Goal: Task Accomplishment & Management: Complete application form

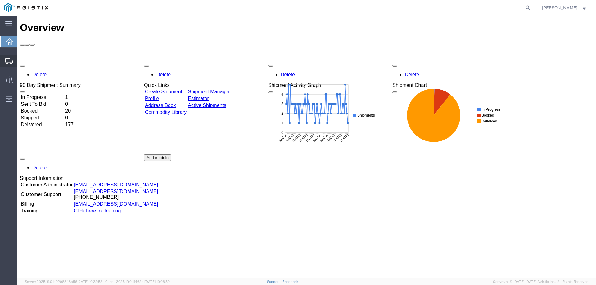
click at [6, 64] on icon at bounding box center [8, 61] width 7 height 6
click at [0, 0] on span "Create from Template" at bounding box center [0, 0] width 0 height 0
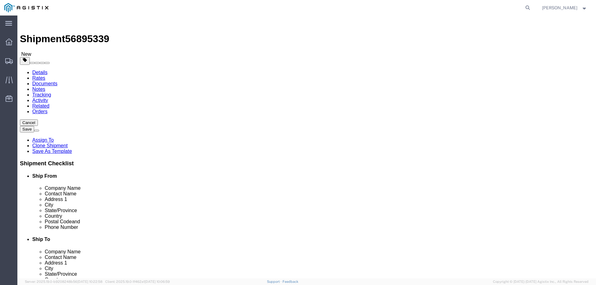
select select
select select "65511"
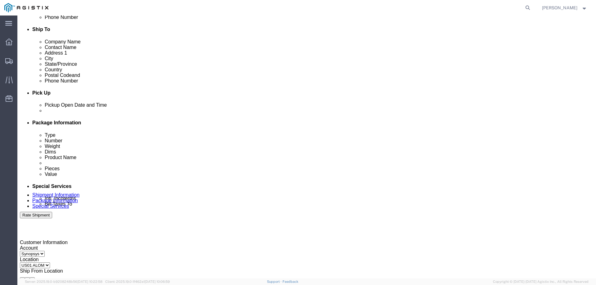
scroll to position [217, 0]
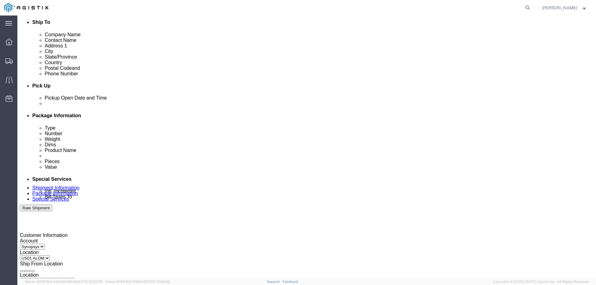
click div
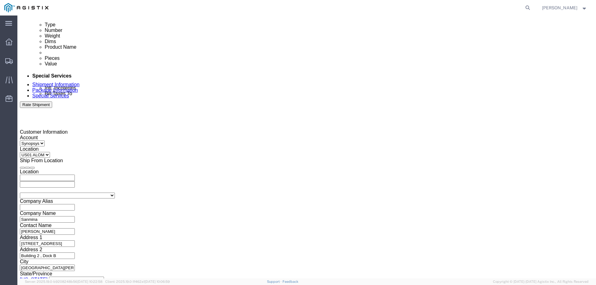
type input "3:01 PM"
click div "Open Time 3:01 PM Sep 22 2025 4:00 PM - Sep 22 2025 4:00 PM Cancel Apply"
click button "Apply"
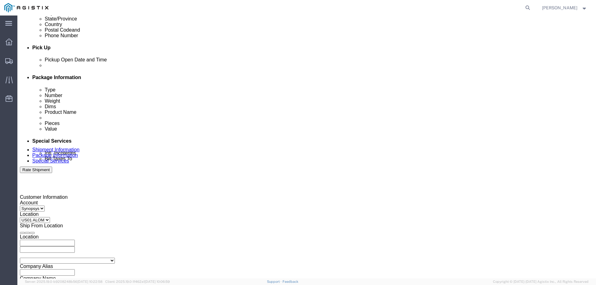
scroll to position [228, 0]
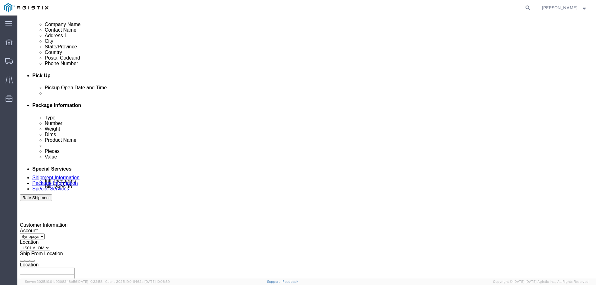
click div
type input "4:00 PM"
click button "Apply"
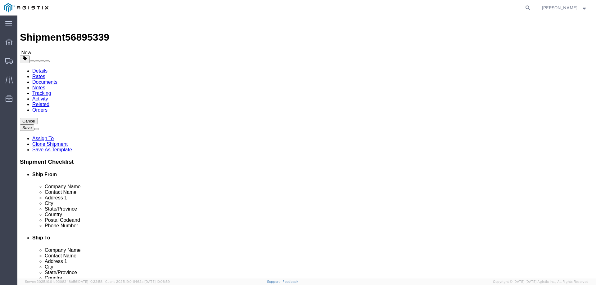
scroll to position [0, 0]
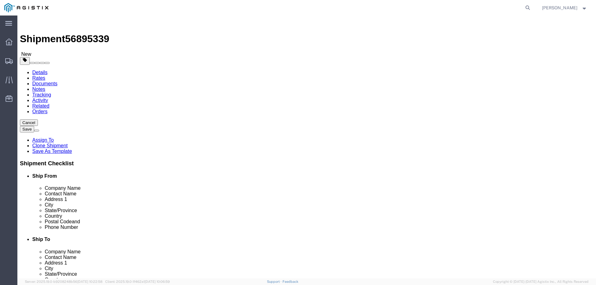
click link "Package Information"
click input "1"
type input "10"
click input "1"
type input "10"
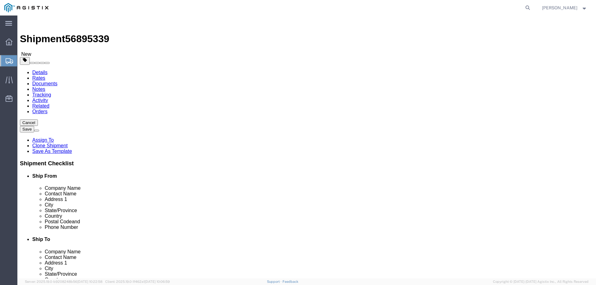
click p "Boa Module 6F -2 HW"
click dd "1.00 Each"
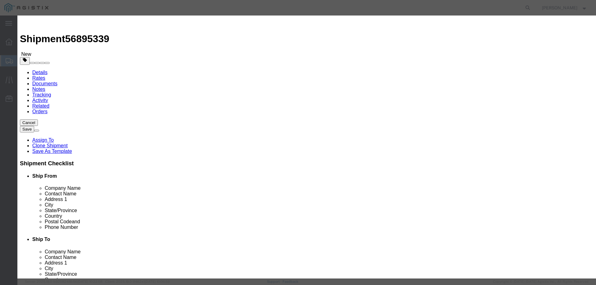
click input "1.00"
type input "1"
type input "10"
click textarea "SH100006855 REv2.0"
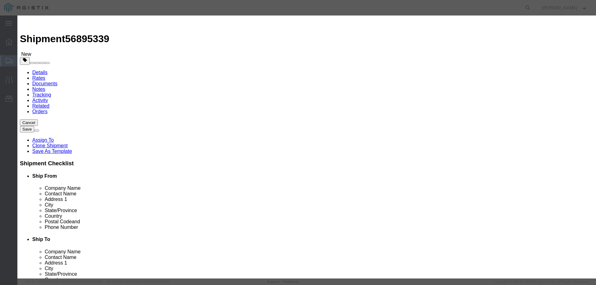
click div "Description SH100006855 REv2.0 Commodity Category Select Country Of Origin Sele…"
click input "S/N: C075544"
paste input "C075575, C075579, C075582, C075580, C075584, C075581, C075583, C075586, C075585…"
type input "S/N: C075575, C075579, C075582, C075580, C075584, C075581, C075583, C075586, C0…"
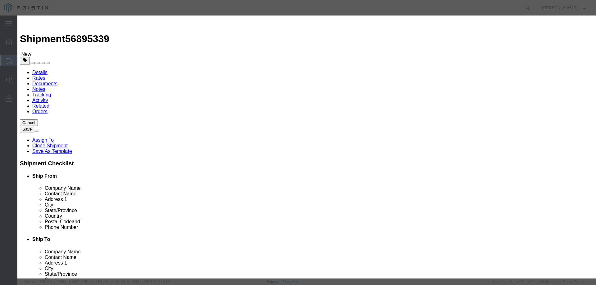
click button "Save & Close"
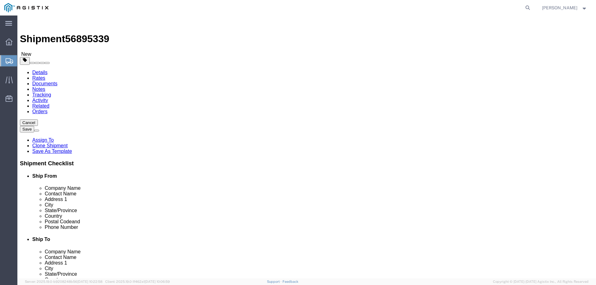
click link "Special Services"
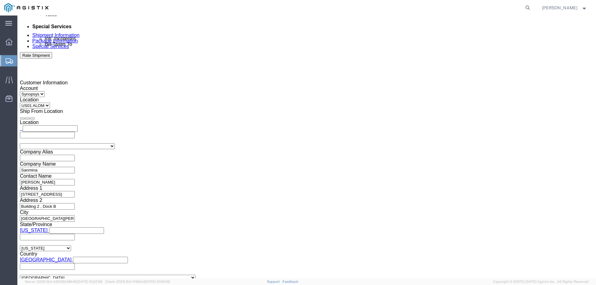
scroll to position [373, 0]
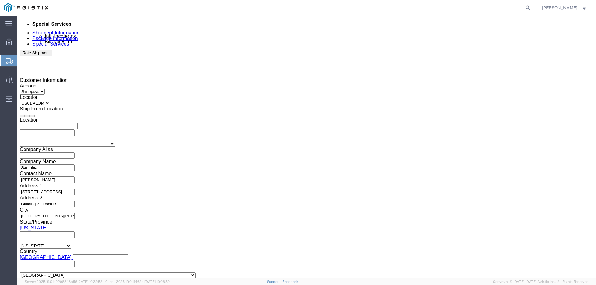
click textarea "S/N: C075544"
paste textarea "C075575, C075579, C075582, C075580, C075584, C075581, C075583, C075586, C075585…"
type textarea "S/N: C075575, C075579, C075582, C075580, C075584, C075581, C075583, C075586, C0…"
click div "To grinnell.duncan@sanmina.com inventory-team@synopsys.com haps_intransitshipme…"
click button "Rate Shipment"
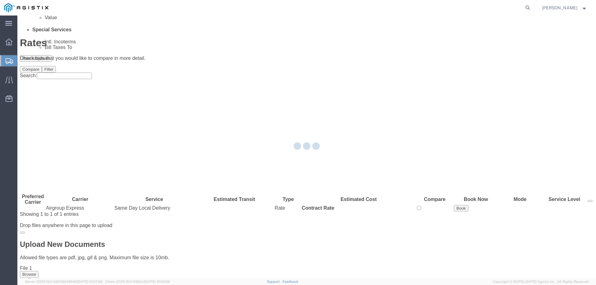
scroll to position [0, 0]
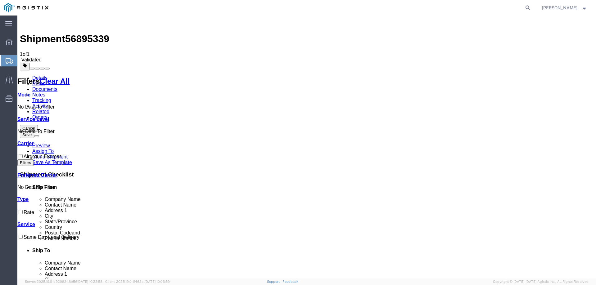
checkbox input "true"
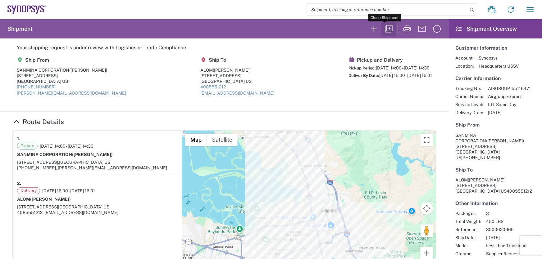
click at [385, 31] on icon "button" at bounding box center [388, 28] width 7 height 7
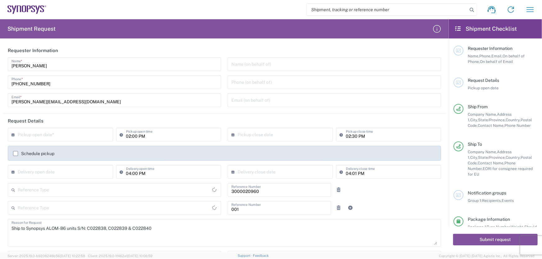
type input "Pallet(s) Standard (Not Stackable)"
type input "[US_STATE]"
type input "Purchase Order"
type input "Pallet(s) Standard (Not Stackable)"
type input "Department"
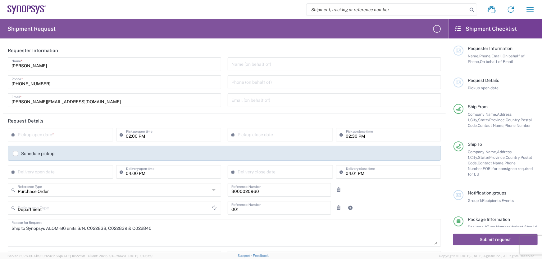
type input "[US_STATE]"
type input "[GEOGRAPHIC_DATA]"
type input "Pallet(s) Standard (Not Stackable)"
type input "[GEOGRAPHIC_DATA]"
click at [30, 134] on input "text" at bounding box center [62, 134] width 88 height 11
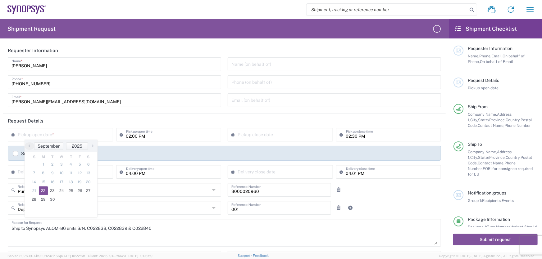
click at [39, 191] on span "22" at bounding box center [43, 191] width 9 height 9
type input "[DATE]"
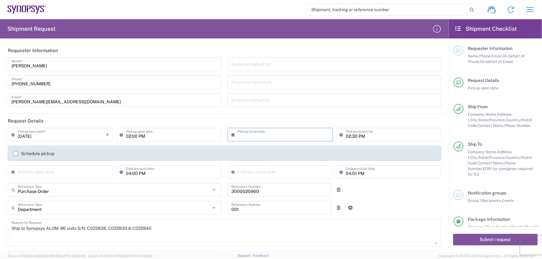
click at [250, 135] on input "text" at bounding box center [281, 134] width 88 height 11
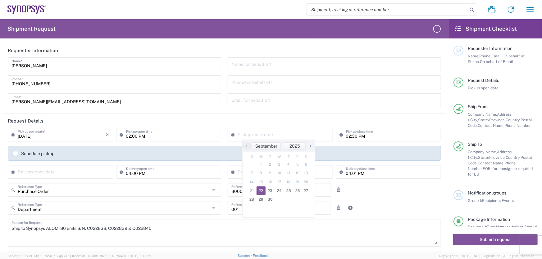
click at [262, 192] on span "22" at bounding box center [260, 191] width 9 height 9
type input "[DATE]"
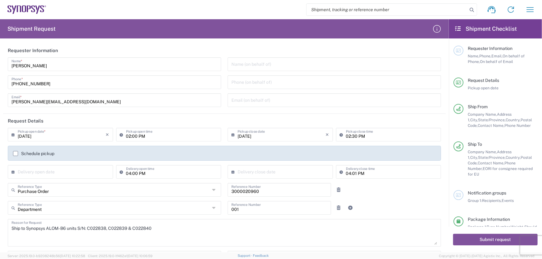
click at [64, 171] on input "text" at bounding box center [62, 171] width 88 height 11
click at [63, 228] on span "24" at bounding box center [61, 228] width 9 height 9
type input "[DATE]"
click at [239, 168] on input "text" at bounding box center [281, 171] width 88 height 11
click at [282, 228] on span "24" at bounding box center [279, 228] width 9 height 9
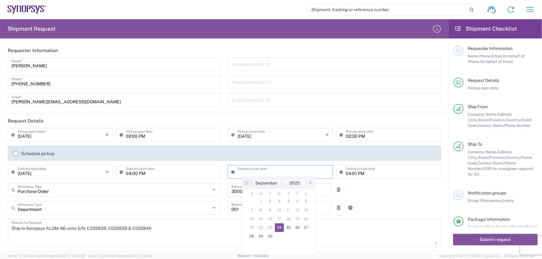
type input "[DATE]"
click at [267, 191] on input "3000020960" at bounding box center [279, 189] width 96 height 11
drag, startPoint x: 267, startPoint y: 191, endPoint x: 224, endPoint y: 196, distance: 42.4
click at [224, 196] on div "3000020960 Reference Number" at bounding box center [279, 192] width 110 height 18
click at [336, 193] on link at bounding box center [338, 190] width 9 height 9
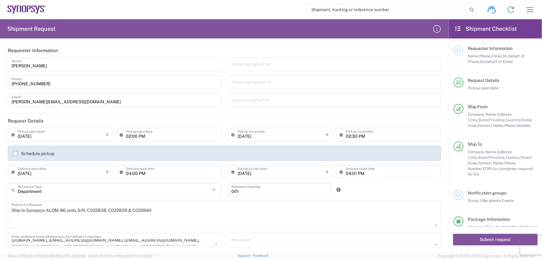
scroll to position [13, 0]
drag, startPoint x: 156, startPoint y: 210, endPoint x: 8, endPoint y: 213, distance: 148.1
click at [8, 213] on div "Ship to Synopsys ALOM- B6 units S/N: C022838, C022839 & C022840 Reason for Requ…" at bounding box center [224, 215] width 433 height 28
click at [31, 209] on textarea "Shipping to Kitron" at bounding box center [224, 215] width 426 height 24
type textarea "Shipping tester parts to [GEOGRAPHIC_DATA]"
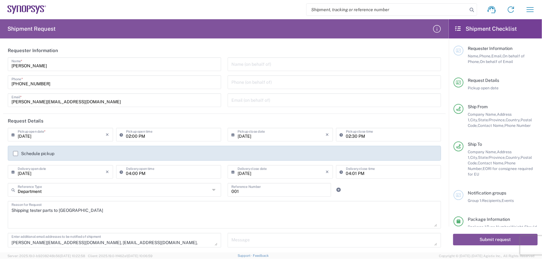
click at [402, 185] on div "Department Reference Type Department Customer Ref Invoice Number Purchase Order…" at bounding box center [225, 192] width 440 height 18
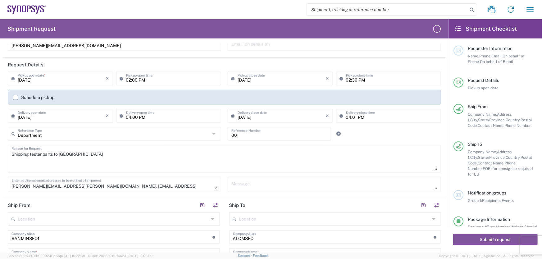
scroll to position [0, 0]
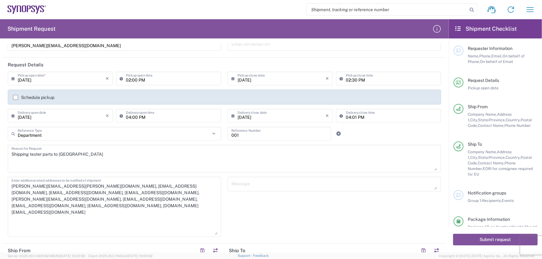
drag, startPoint x: 214, startPoint y: 188, endPoint x: 201, endPoint y: 234, distance: 47.3
click at [201, 234] on textarea "[PERSON_NAME][EMAIL_ADDRESS][PERSON_NAME][DOMAIN_NAME], [EMAIL_ADDRESS][DOMAIN_…" at bounding box center [114, 207] width 206 height 56
drag, startPoint x: 188, startPoint y: 186, endPoint x: 139, endPoint y: 188, distance: 49.1
click at [139, 188] on textarea "[PERSON_NAME][EMAIL_ADDRESS][PERSON_NAME][DOMAIN_NAME], [EMAIL_ADDRESS][DOMAIN_…" at bounding box center [114, 207] width 206 height 56
drag, startPoint x: 97, startPoint y: 200, endPoint x: 57, endPoint y: 200, distance: 39.7
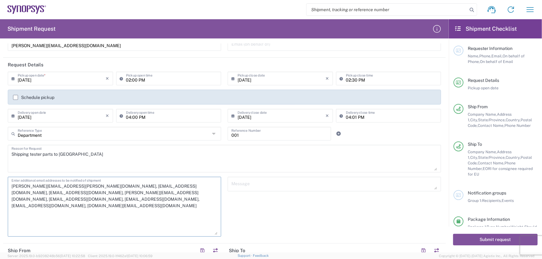
click at [57, 200] on textarea "[PERSON_NAME][EMAIL_ADDRESS][PERSON_NAME][DOMAIN_NAME], [EMAIL_ADDRESS][DOMAIN_…" at bounding box center [114, 207] width 206 height 56
click at [258, 206] on div "Message" at bounding box center [334, 209] width 220 height 64
click at [131, 202] on textarea "[PERSON_NAME][EMAIL_ADDRESS][PERSON_NAME][DOMAIN_NAME], [EMAIL_ADDRESS][DOMAIN_…" at bounding box center [114, 207] width 206 height 56
click at [135, 200] on textarea "[PERSON_NAME][EMAIL_ADDRESS][PERSON_NAME][DOMAIN_NAME], [EMAIL_ADDRESS][DOMAIN_…" at bounding box center [114, 207] width 206 height 56
paste textarea "[PERSON_NAME][EMAIL_ADDRESS][PERSON_NAME][DOMAIN_NAME]"
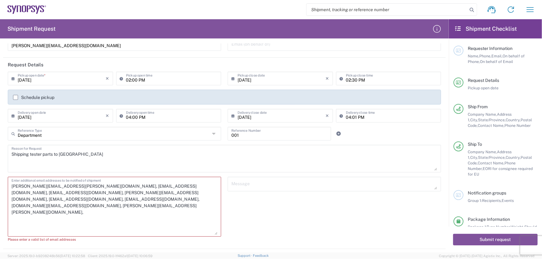
click at [186, 201] on textarea "[PERSON_NAME][EMAIL_ADDRESS][PERSON_NAME][DOMAIN_NAME], [EMAIL_ADDRESS][DOMAIN_…" at bounding box center [114, 207] width 206 height 56
paste textarea "[PERSON_NAME][EMAIL_ADDRESS][PERSON_NAME][DOMAIN_NAME]"
click at [75, 206] on textarea "[PERSON_NAME][EMAIL_ADDRESS][PERSON_NAME][DOMAIN_NAME], [EMAIL_ADDRESS][DOMAIN_…" at bounding box center [114, 207] width 206 height 56
paste textarea "[PERSON_NAME][EMAIL_ADDRESS][PERSON_NAME][DOMAIN_NAME]"
drag, startPoint x: 214, startPoint y: 234, endPoint x: 220, endPoint y: 203, distance: 31.4
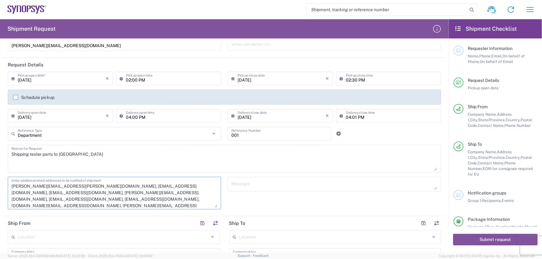
click at [220, 203] on div "[PERSON_NAME][EMAIL_ADDRESS][PERSON_NAME][DOMAIN_NAME], [EMAIL_ADDRESS][DOMAIN_…" at bounding box center [115, 195] width 220 height 37
type textarea "[PERSON_NAME][EMAIL_ADDRESS][PERSON_NAME][DOMAIN_NAME], [EMAIL_ADDRESS][DOMAIN_…"
click at [266, 203] on div "Message" at bounding box center [334, 193] width 220 height 33
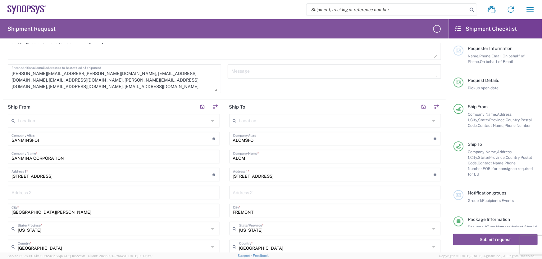
scroll to position [169, 0]
click at [266, 138] on input "ALOMSFO" at bounding box center [333, 138] width 201 height 11
type input "A"
type input "Kitron"
drag, startPoint x: 247, startPoint y: 156, endPoint x: 224, endPoint y: 159, distance: 23.8
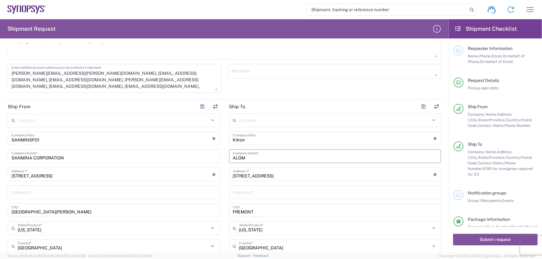
click at [224, 159] on main "Location [GEOGRAPHIC_DATA] DE04 Agrate Brianza IT01 [GEOGRAPHIC_DATA] DE02 [GEO…" at bounding box center [334, 239] width 221 height 251
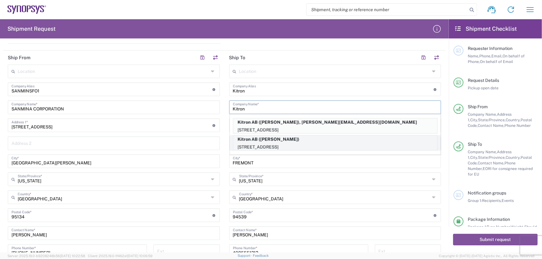
scroll to position [226, 0]
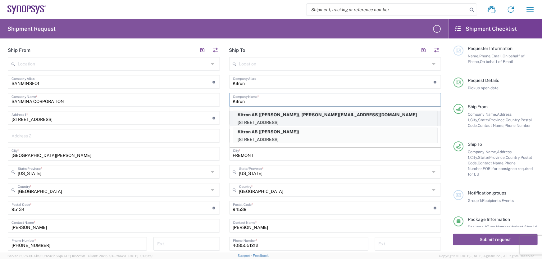
type input "Kitron"
click at [313, 118] on p "Kitron AB ([PERSON_NAME]), [PERSON_NAME][EMAIL_ADDRESS][DOMAIN_NAME]" at bounding box center [335, 115] width 204 height 8
type input "Kitron AB"
type input "Mobelvagen 5"
type input "Jonkoping"
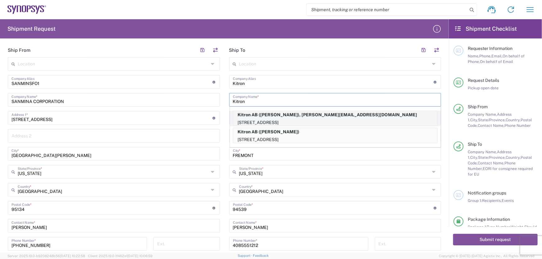
type input "[GEOGRAPHIC_DATA]"
type input "55652"
type input "[PERSON_NAME]"
type input "[PHONE_NUMBER]"
type input "[PERSON_NAME][EMAIL_ADDRESS][DOMAIN_NAME]"
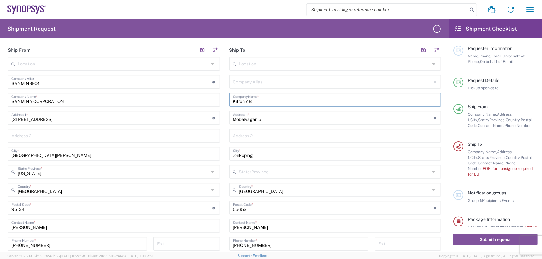
type input "[US_STATE]"
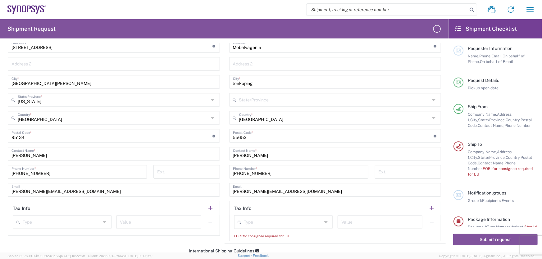
scroll to position [310, 0]
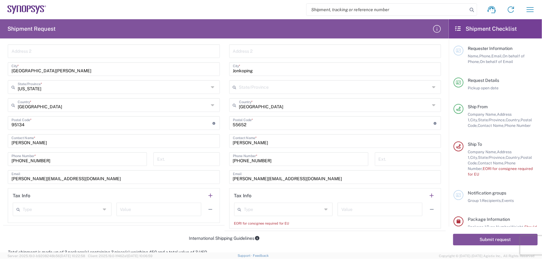
click at [272, 142] on input "[PERSON_NAME]" at bounding box center [335, 140] width 205 height 11
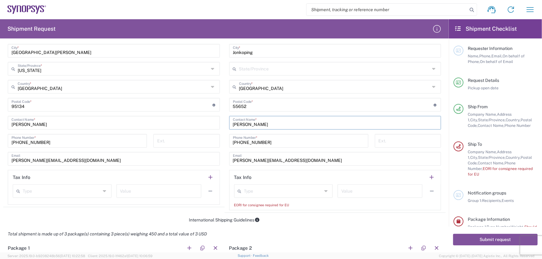
scroll to position [338, 0]
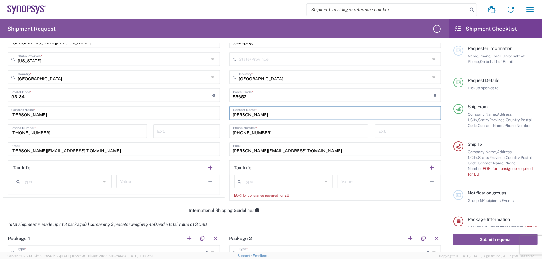
click at [288, 181] on input "text" at bounding box center [283, 181] width 78 height 11
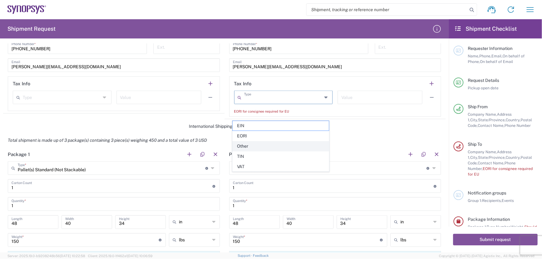
scroll to position [423, 0]
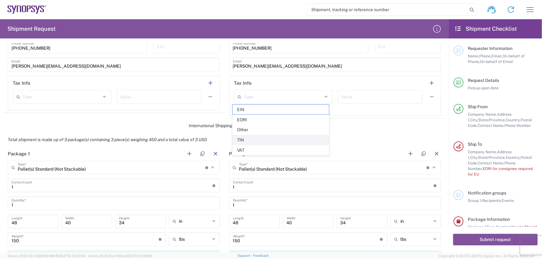
click at [247, 142] on span "TIN" at bounding box center [281, 140] width 96 height 10
type input "TIN"
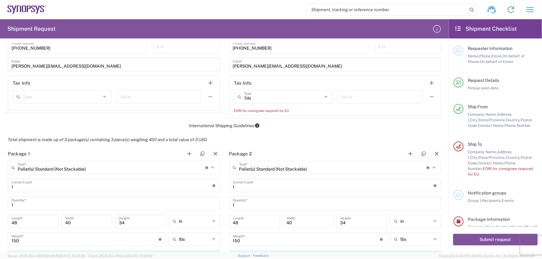
click at [350, 95] on input "text" at bounding box center [379, 96] width 77 height 11
type input "556308-2808"
click at [367, 133] on div "Total shipment is made up of 3 package(s) containing 3 piece(s) weighing 450 an…" at bounding box center [224, 140] width 449 height 14
click at [274, 101] on input "TIN" at bounding box center [283, 96] width 78 height 11
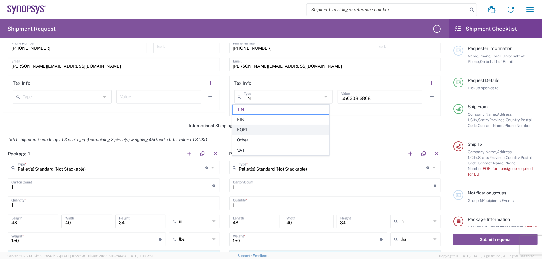
click at [265, 132] on span "EORI" at bounding box center [281, 130] width 96 height 10
type input "EORI"
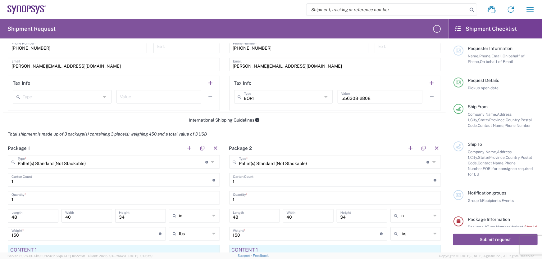
click at [335, 114] on form "Requester Information [PERSON_NAME] Name * [PHONE_NUMBER] Phone * [PERSON_NAME]…" at bounding box center [224, 147] width 449 height 209
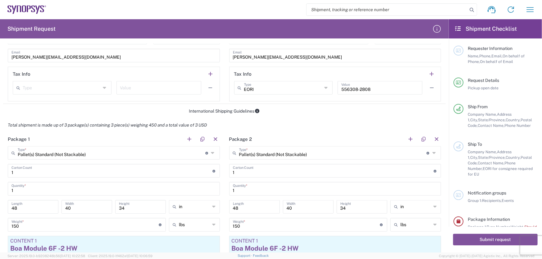
scroll to position [508, 0]
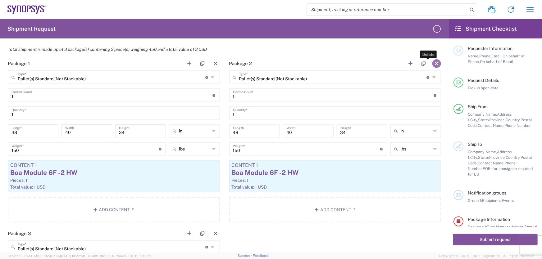
click at [433, 63] on button "button" at bounding box center [436, 63] width 9 height 9
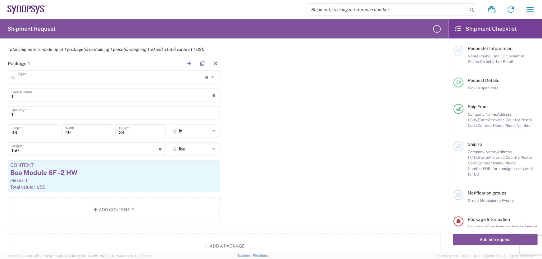
click at [86, 79] on input "text" at bounding box center [112, 76] width 188 height 11
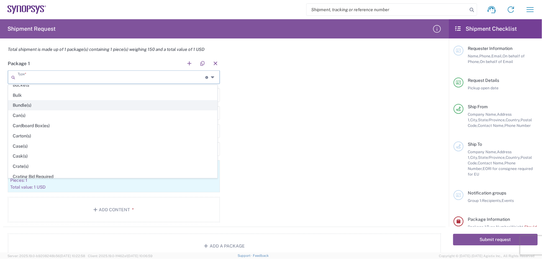
scroll to position [56, 0]
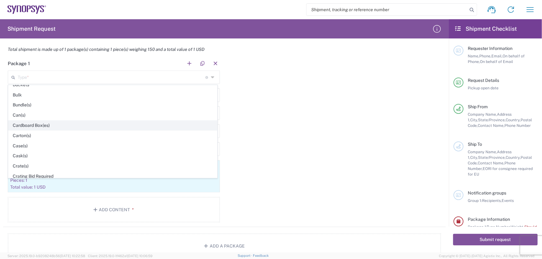
click at [47, 124] on span "Cardboard Box(es)" at bounding box center [112, 126] width 209 height 10
type input "Cardboard Box(es)"
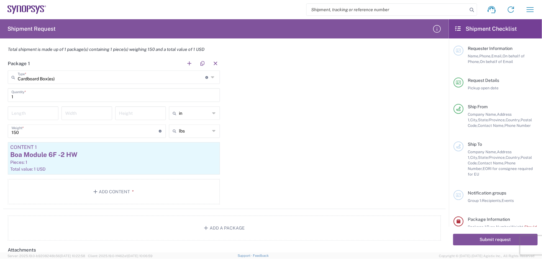
click at [39, 98] on input "1" at bounding box center [113, 94] width 205 height 11
click at [38, 115] on input "number" at bounding box center [32, 112] width 43 height 11
type input "8"
type input "4"
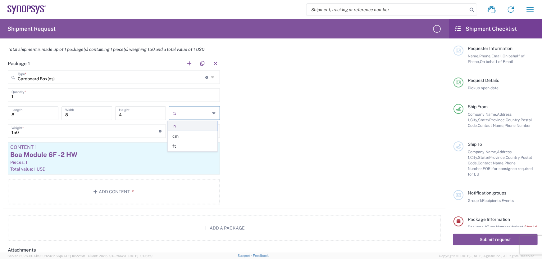
click at [182, 124] on span "in" at bounding box center [192, 126] width 49 height 10
click at [92, 132] on input "150" at bounding box center [84, 130] width 147 height 11
type input "1"
click at [285, 135] on div "Package 1 Cardboard Box(es) Type * Material used to package goods Pallet(s) Sta…" at bounding box center [224, 133] width 442 height 153
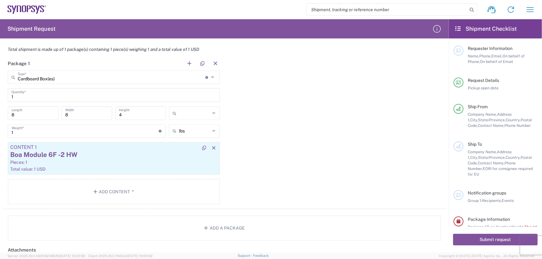
click at [110, 162] on div "Pieces: 1" at bounding box center [113, 163] width 207 height 6
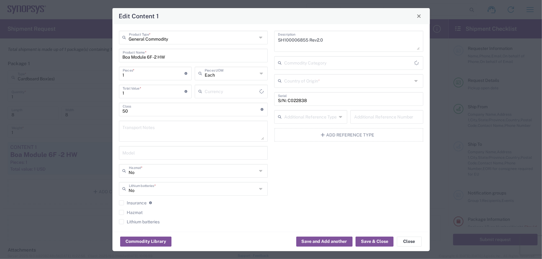
type input "US Dollar"
click at [179, 56] on input "Boa Module 6F -2 HW" at bounding box center [194, 55] width 142 height 11
drag, startPoint x: 177, startPoint y: 57, endPoint x: 120, endPoint y: 65, distance: 56.6
click at [120, 65] on div "General Commodity Product Type * Boa Module 6F -2 HW Product Name * 1 Pieces * …" at bounding box center [193, 130] width 156 height 198
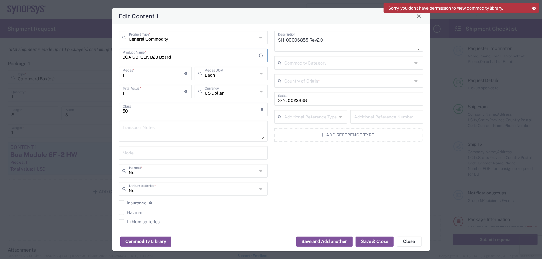
type input "BOA CB_CLK B2B Board"
drag, startPoint x: 289, startPoint y: 47, endPoint x: 274, endPoint y: 49, distance: 14.6
click at [274, 49] on div "SH100006855 Rev2.0 Description" at bounding box center [348, 41] width 149 height 21
type textarea "SH100006200"
click at [136, 94] on input "1" at bounding box center [154, 91] width 62 height 11
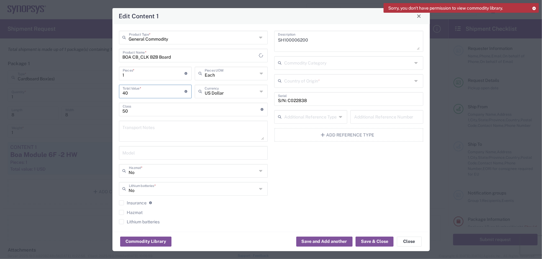
type input "40"
click at [292, 151] on div "SH100006200 Description Commodity Category Country of Origin * S/N: C022838 Ser…" at bounding box center [349, 130] width 156 height 198
click at [147, 78] on div "1 Pieces * Number of pieces inside all the packages" at bounding box center [155, 74] width 73 height 14
type input "4"
type input "160"
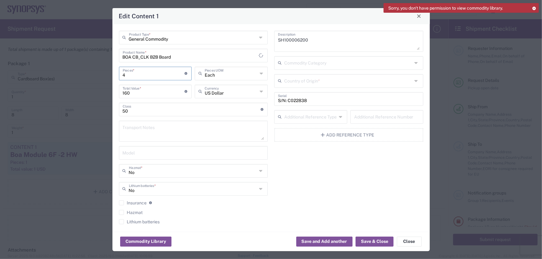
type input "4"
click at [304, 158] on div "SH100006200 Description Commodity Category Country of Origin * S/N: C022838 Ser…" at bounding box center [349, 130] width 156 height 198
click at [307, 98] on input "S/N: C022838" at bounding box center [349, 98] width 142 height 11
drag, startPoint x: 308, startPoint y: 99, endPoint x: 267, endPoint y: 111, distance: 42.3
click at [267, 111] on div "General Commodity Product Type * BOA CB_CLK B2B Board Product Name * 4 Pieces *…" at bounding box center [270, 130] width 311 height 198
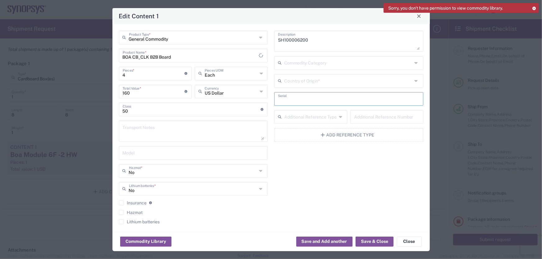
click at [303, 215] on div "SH100006200 Description Commodity Category Country of Origin * Serial Additiona…" at bounding box center [349, 130] width 156 height 198
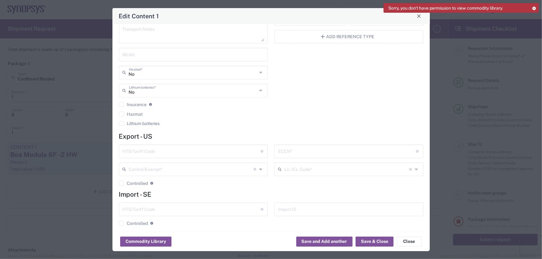
scroll to position [103, 0]
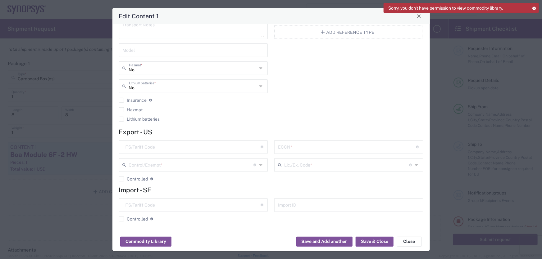
click at [288, 144] on input "text" at bounding box center [347, 146] width 138 height 11
click at [305, 146] on input "text" at bounding box center [347, 146] width 138 height 11
click at [378, 139] on form "Export - US HTS/Tariff Code 10-digit U.S. import and export statistical classif…" at bounding box center [271, 177] width 304 height 98
click at [369, 147] on input "text" at bounding box center [347, 146] width 138 height 11
type input "EAR99/NLR"
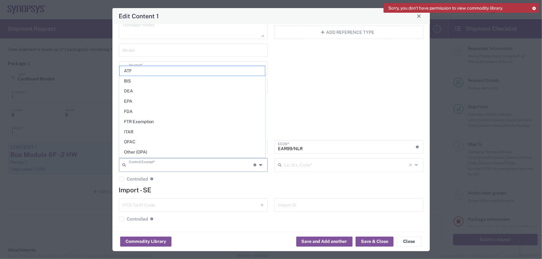
click at [202, 167] on input "text" at bounding box center [191, 164] width 125 height 11
click at [166, 152] on span "Other (OPA)" at bounding box center [193, 152] width 146 height 10
type input "Other (OPA)"
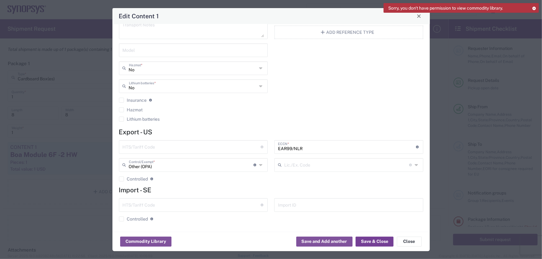
click at [365, 242] on button "Save & Close" at bounding box center [374, 242] width 38 height 10
click at [372, 241] on button "Save & Close" at bounding box center [374, 242] width 38 height 10
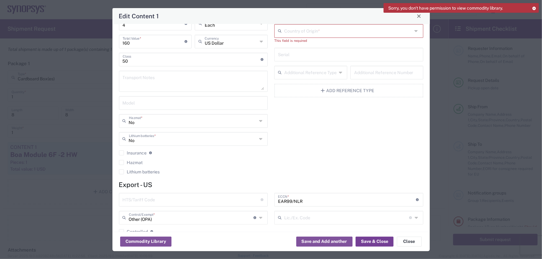
scroll to position [0, 0]
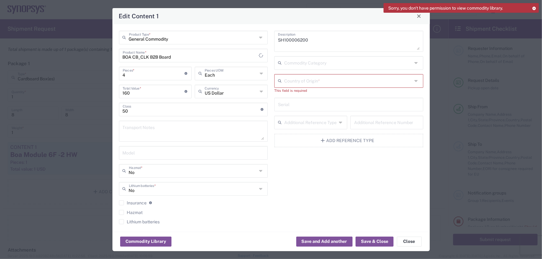
click at [301, 78] on input "text" at bounding box center [348, 80] width 128 height 11
click at [296, 114] on span "[GEOGRAPHIC_DATA]" at bounding box center [346, 115] width 146 height 10
type input "[GEOGRAPHIC_DATA]"
click at [368, 242] on button "Save & Close" at bounding box center [374, 242] width 38 height 10
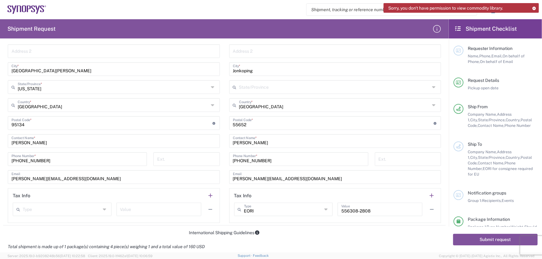
scroll to position [169, 0]
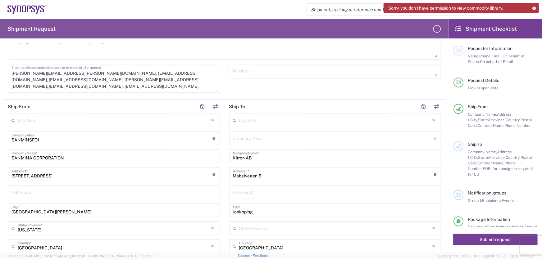
click at [478, 239] on button "Submit request" at bounding box center [495, 239] width 84 height 11
